Goal: Transaction & Acquisition: Purchase product/service

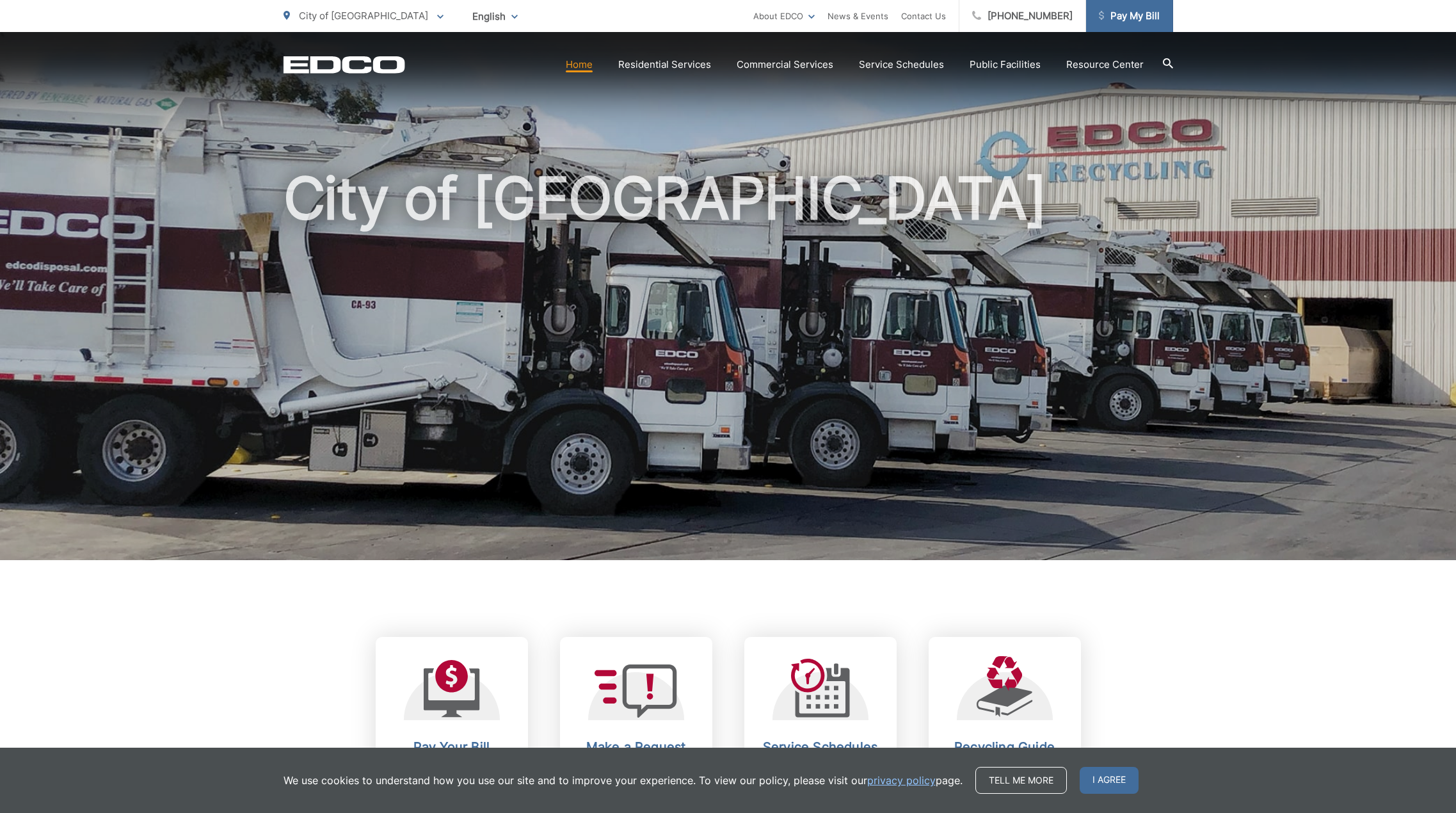
click at [1133, 14] on span "Pay My Bill" at bounding box center [1129, 16] width 61 height 15
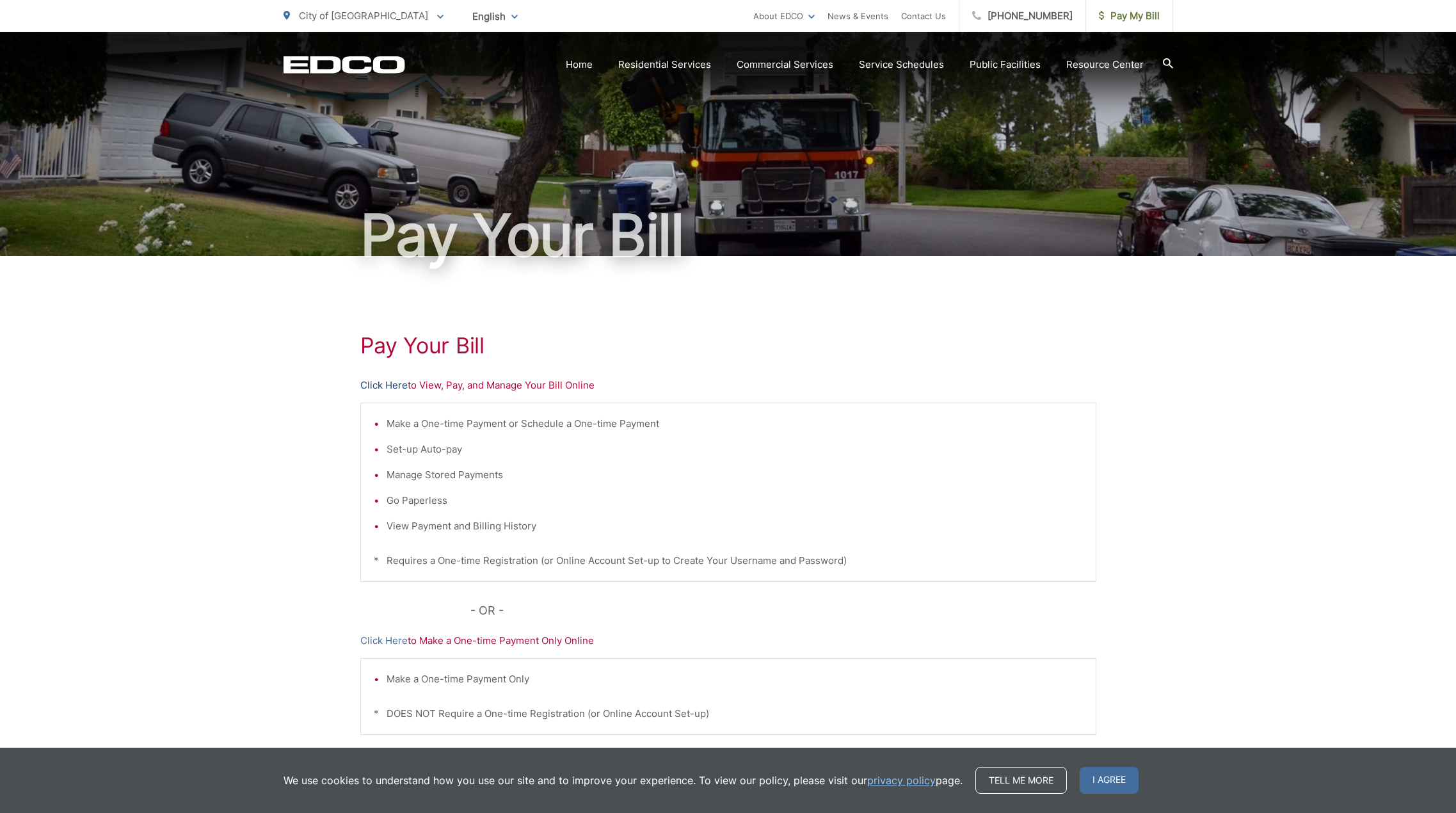
click at [387, 384] on link "Click Here" at bounding box center [384, 385] width 48 height 15
click at [1020, 780] on link "Tell me more" at bounding box center [1020, 780] width 91 height 27
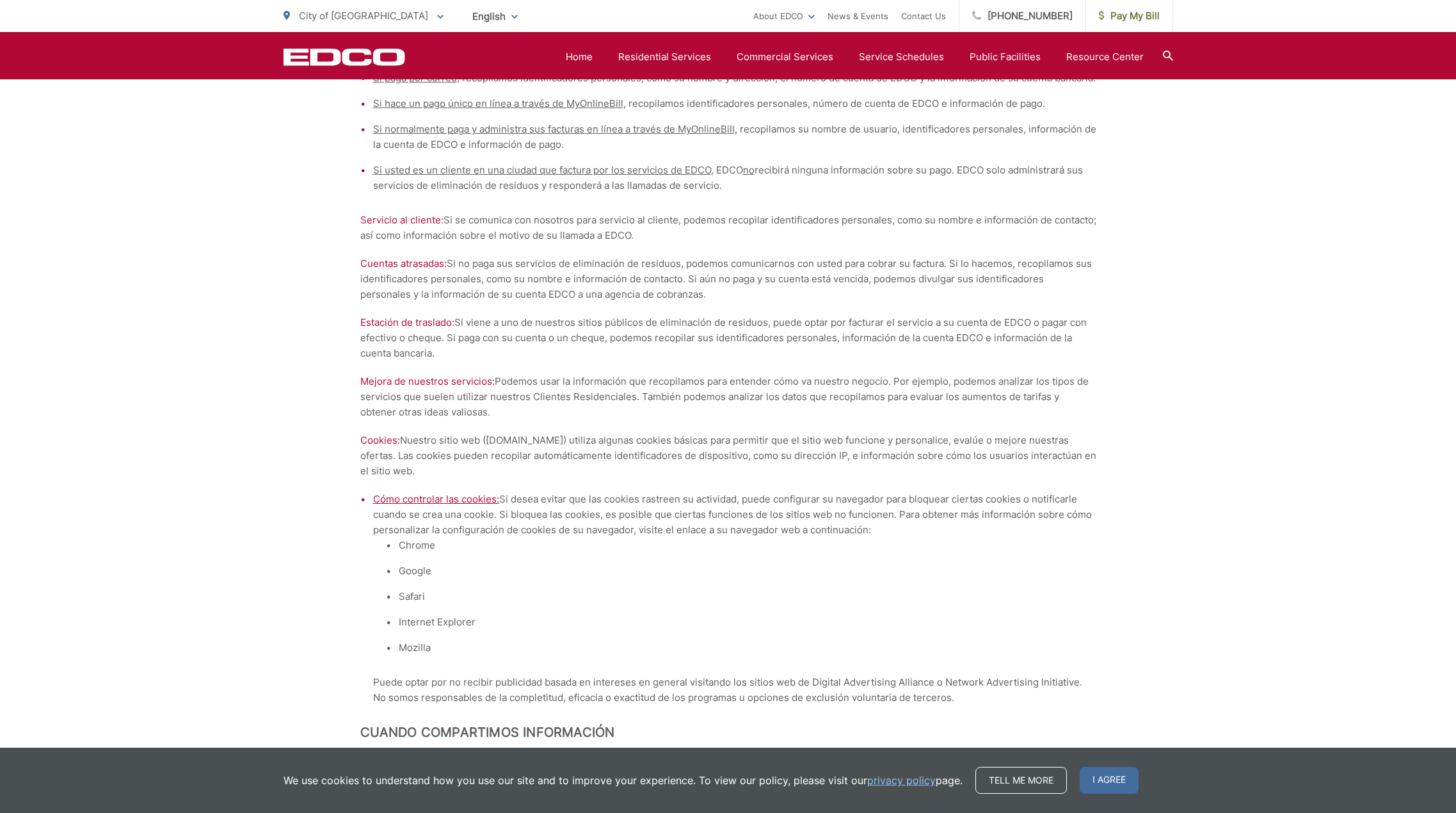
scroll to position [3668, 0]
click at [1140, 20] on span "Pay My Bill" at bounding box center [1129, 16] width 61 height 15
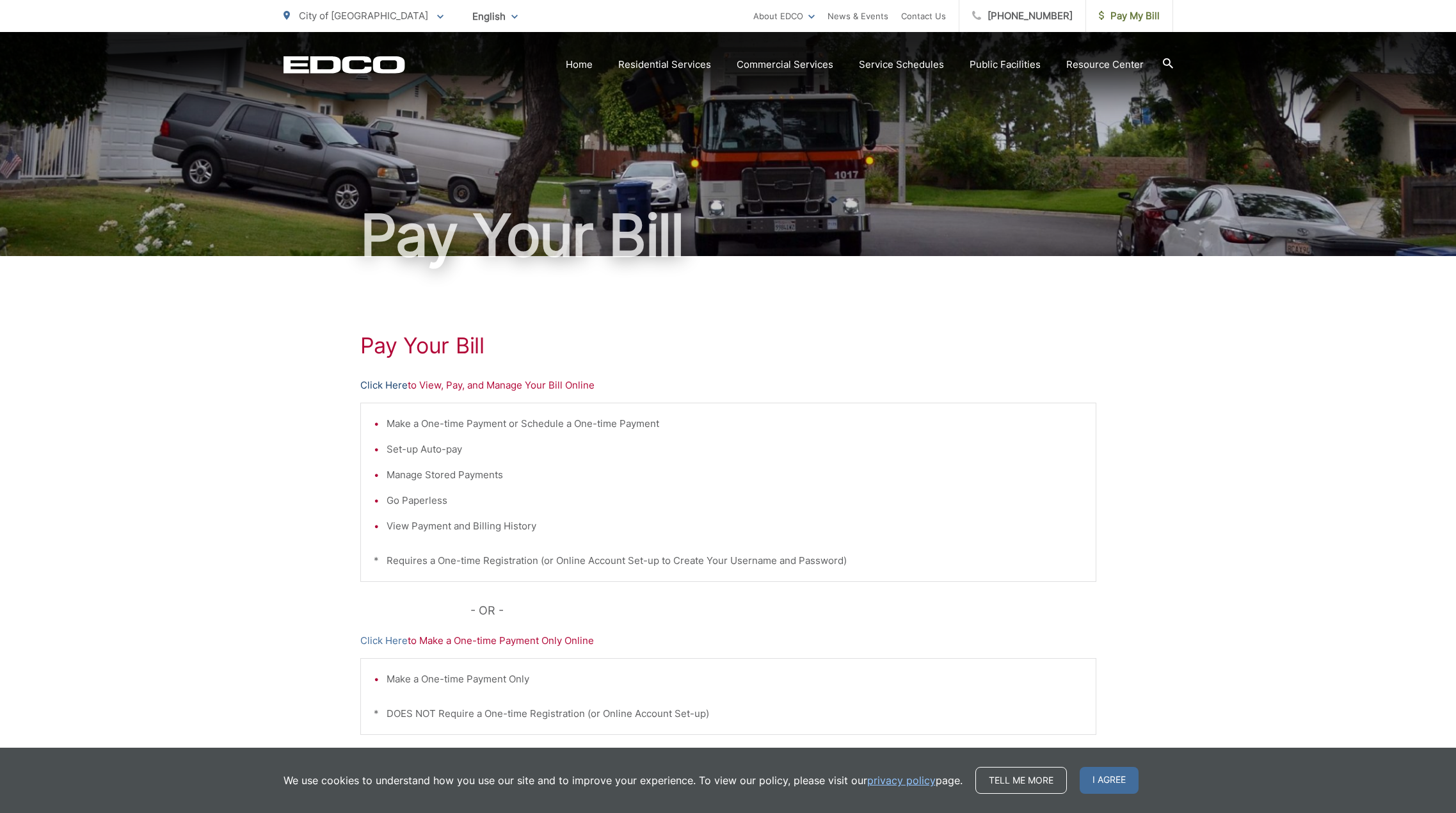
click at [392, 385] on link "Click Here" at bounding box center [384, 385] width 48 height 15
